Goal: Information Seeking & Learning: Compare options

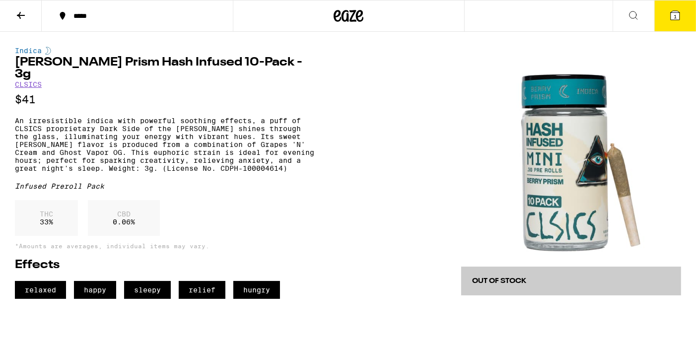
click at [616, 162] on img at bounding box center [571, 157] width 220 height 220
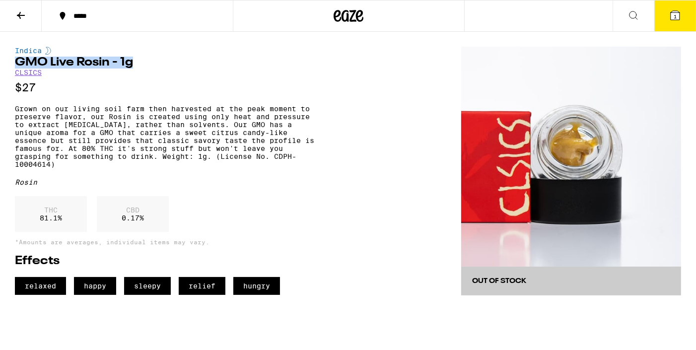
drag, startPoint x: 131, startPoint y: 63, endPoint x: 4, endPoint y: 61, distance: 126.6
click at [4, 61] on div "Indica GMO Live Rosin - 1g CLSICS $27 Grown on our living soil farm then harves…" at bounding box center [348, 164] width 696 height 264
copy h1 "GMO Live Rosin - 1g"
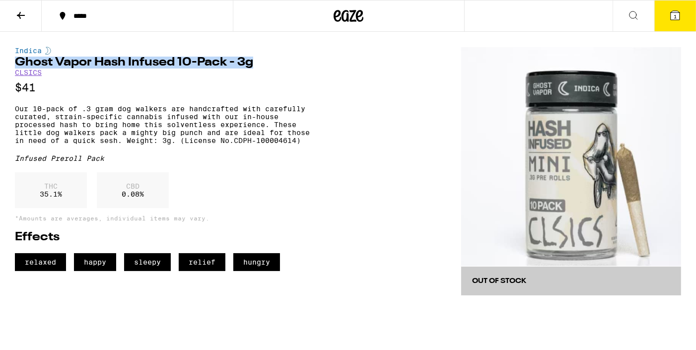
drag, startPoint x: 13, startPoint y: 61, endPoint x: 253, endPoint y: 67, distance: 239.8
click at [253, 67] on div "Indica Ghost Vapor Hash Infused 10-Pack - 3g CLSICS $41 Our 10-pack of .3 gram …" at bounding box center [348, 164] width 696 height 264
copy h1 "Ghost Vapor Hash Infused 10-Pack - 3g"
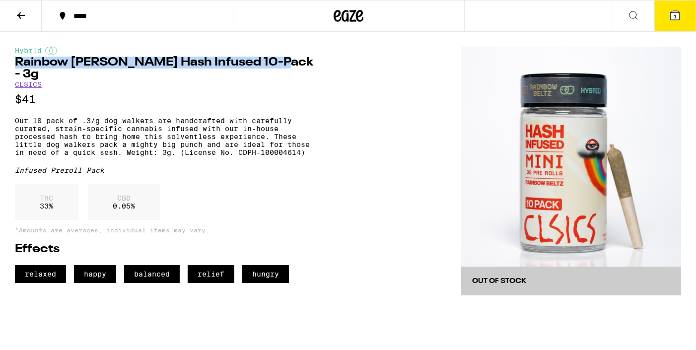
drag, startPoint x: 16, startPoint y: 62, endPoint x: 263, endPoint y: 64, distance: 247.2
click at [263, 64] on h1 "Rainbow Beltz Hash Infused 10-Pack - 3g" at bounding box center [165, 69] width 300 height 24
copy h1 "Rainbow Beltz Hash Infused 10-Pack - 3g"
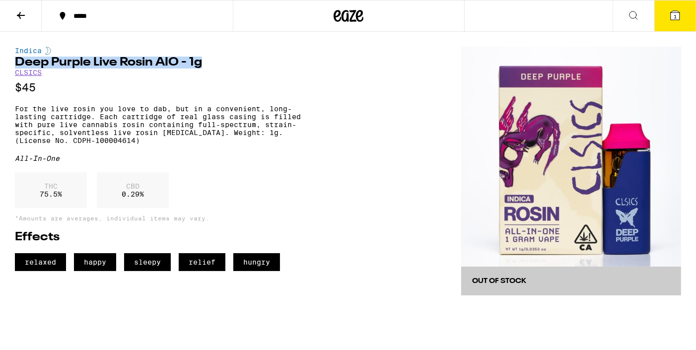
drag, startPoint x: 15, startPoint y: 61, endPoint x: 203, endPoint y: 65, distance: 187.7
click at [203, 65] on h1 "Deep Purple Live Rosin AIO - 1g" at bounding box center [165, 63] width 300 height 12
copy h1 "Deep Purple Live Rosin AIO - 1g"
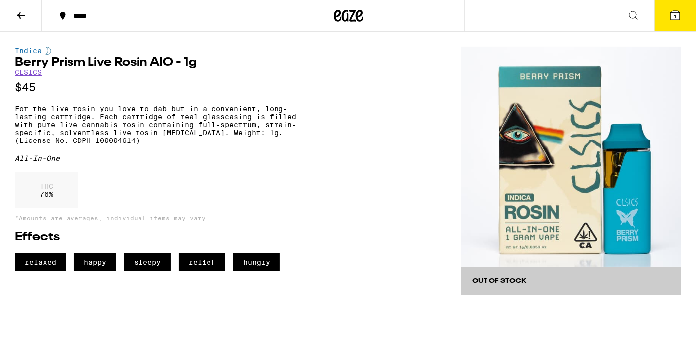
click at [110, 64] on h1 "Berry Prism Live Rosin AIO - 1g" at bounding box center [165, 63] width 300 height 12
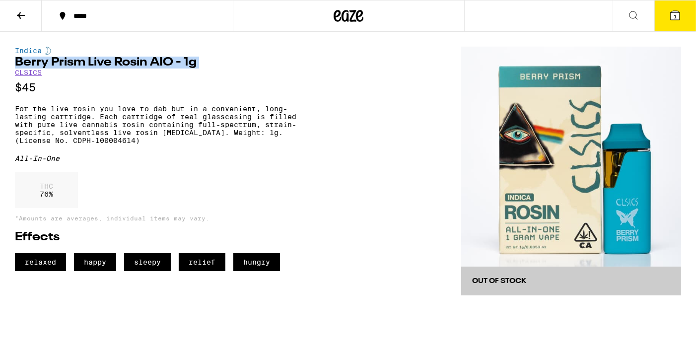
click at [110, 64] on h1 "Berry Prism Live Rosin AIO - 1g" at bounding box center [165, 63] width 300 height 12
copy h1 "Berry Prism Live Rosin AIO - 1g"
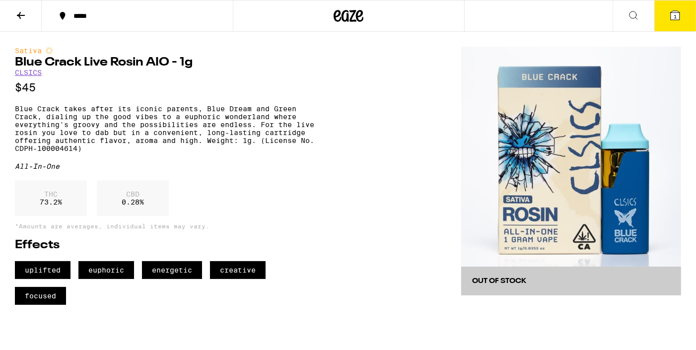
click at [143, 60] on h1 "Blue Crack Live Rosin AIO - 1g" at bounding box center [165, 63] width 300 height 12
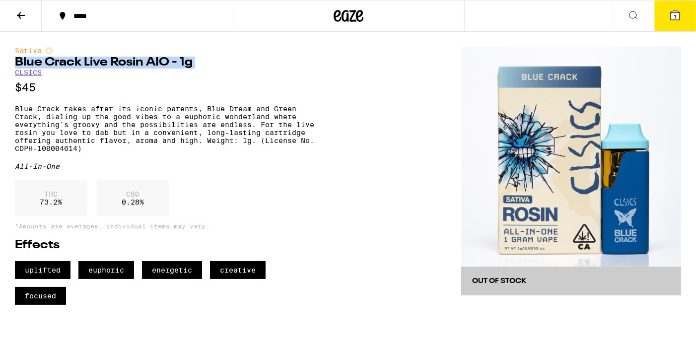
click at [143, 60] on h1 "Blue Crack Live Rosin AIO - 1g" at bounding box center [165, 63] width 300 height 12
copy h1 "Blue Crack Live Rosin AIO - 1g"
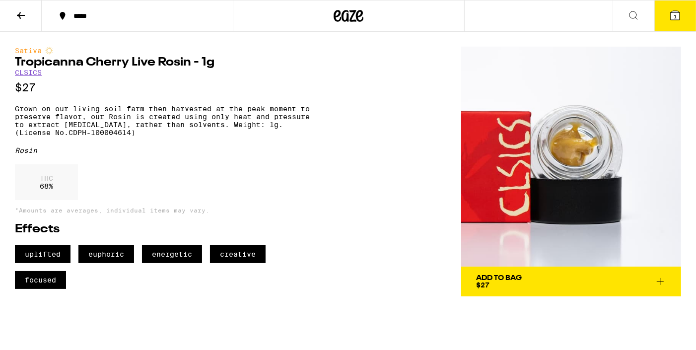
click at [171, 61] on h1 "Tropicanna Cherry Live Rosin - 1g" at bounding box center [165, 63] width 300 height 12
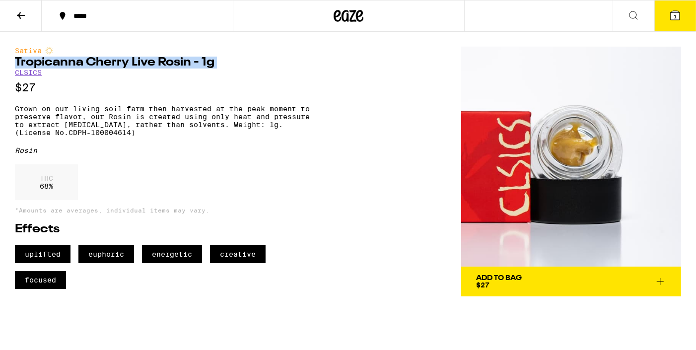
click at [171, 61] on h1 "Tropicanna Cherry Live Rosin - 1g" at bounding box center [165, 63] width 300 height 12
copy h1 "Tropicanna Cherry Live Rosin - 1g"
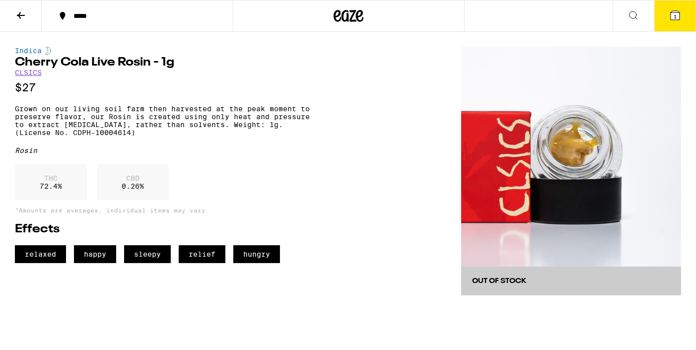
click at [113, 62] on h1 "Cherry Cola Live Rosin - 1g" at bounding box center [165, 63] width 300 height 12
copy h1 "Cherry Cola Live Rosin - 1g"
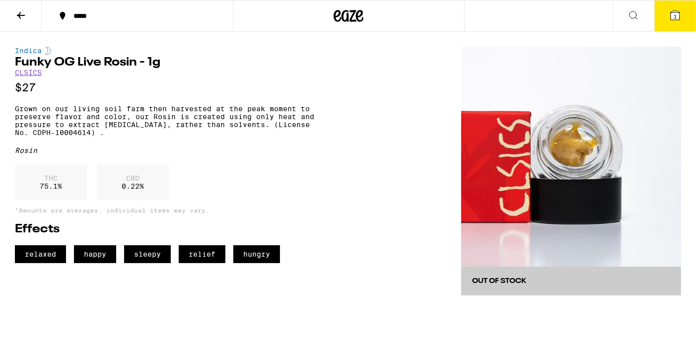
click at [111, 63] on h1 "Funky OG Live Rosin - 1g" at bounding box center [165, 63] width 300 height 12
copy h1 "Funky OG Live Rosin - 1g"
